Goal: Navigation & Orientation: Find specific page/section

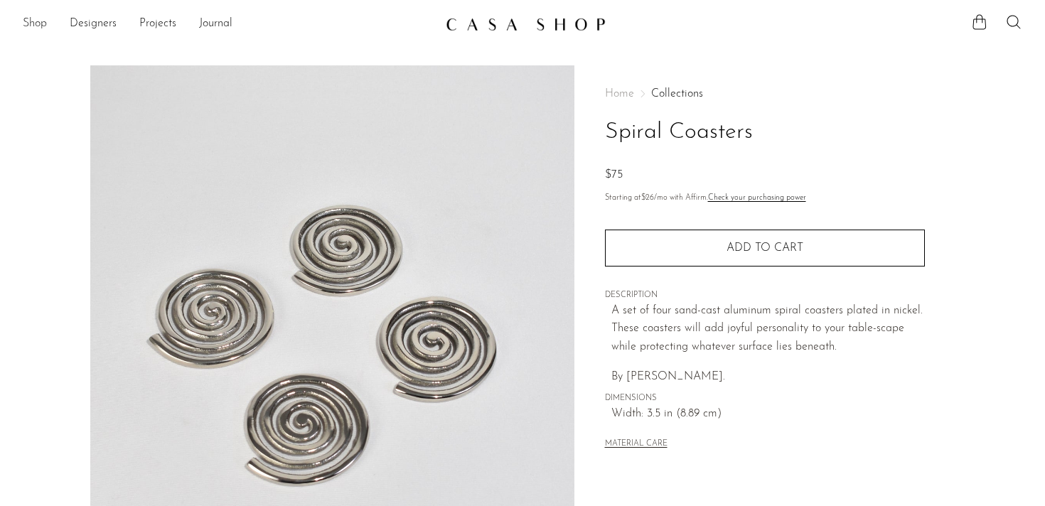
click at [46, 25] on link "Shop" at bounding box center [35, 24] width 24 height 18
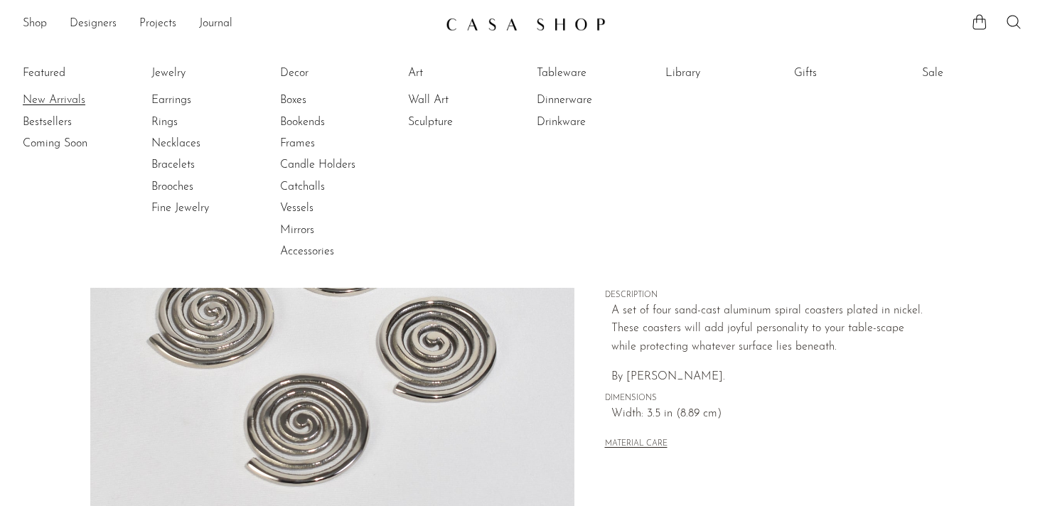
click at [73, 97] on link "New Arrivals" at bounding box center [76, 100] width 107 height 16
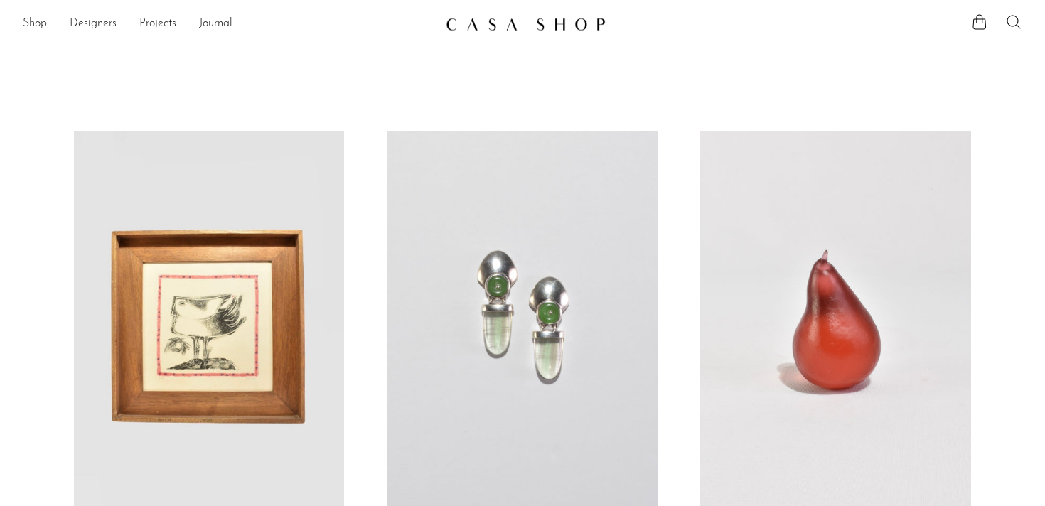
click at [47, 21] on link "Shop" at bounding box center [35, 24] width 24 height 18
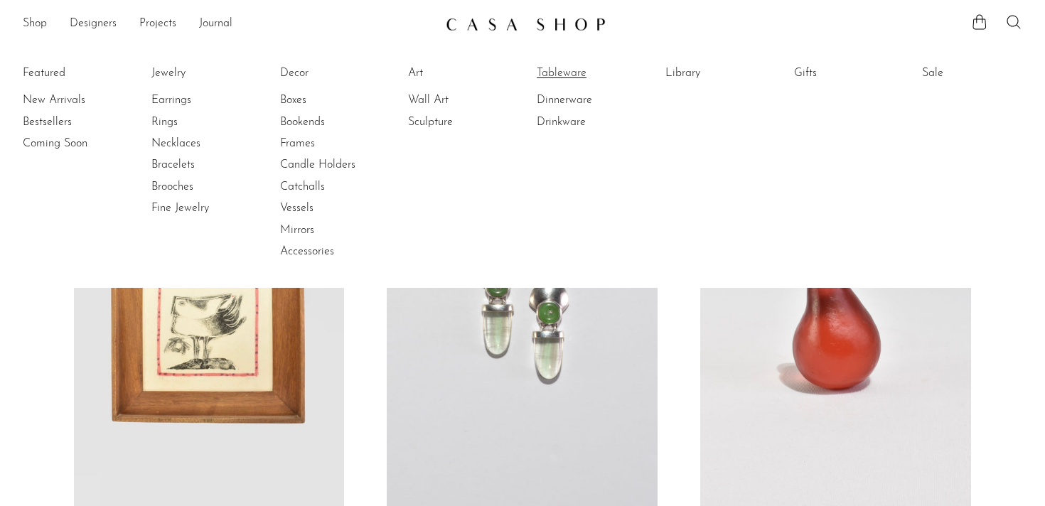
click at [543, 74] on link "Tableware" at bounding box center [590, 73] width 107 height 16
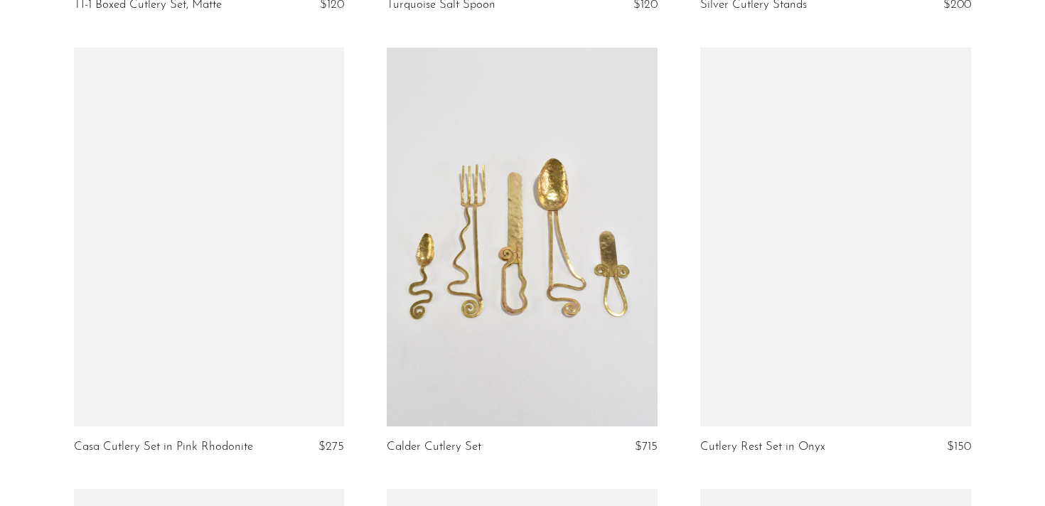
scroll to position [2804, 0]
